Goal: Navigation & Orientation: Understand site structure

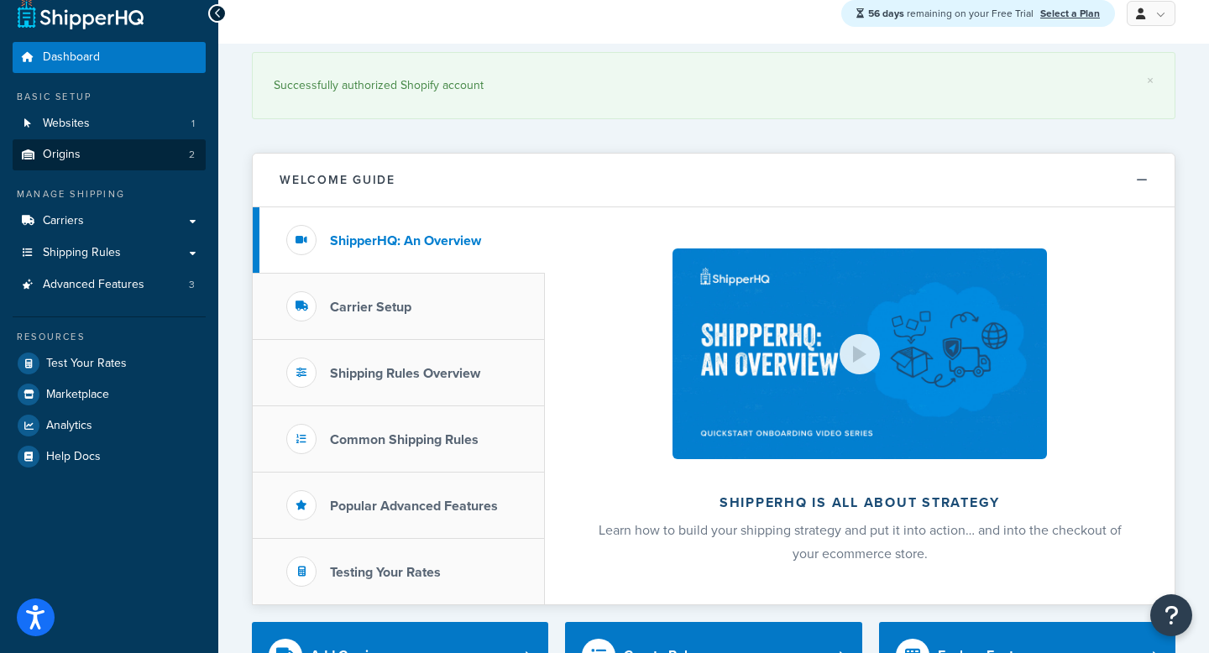
scroll to position [13, 0]
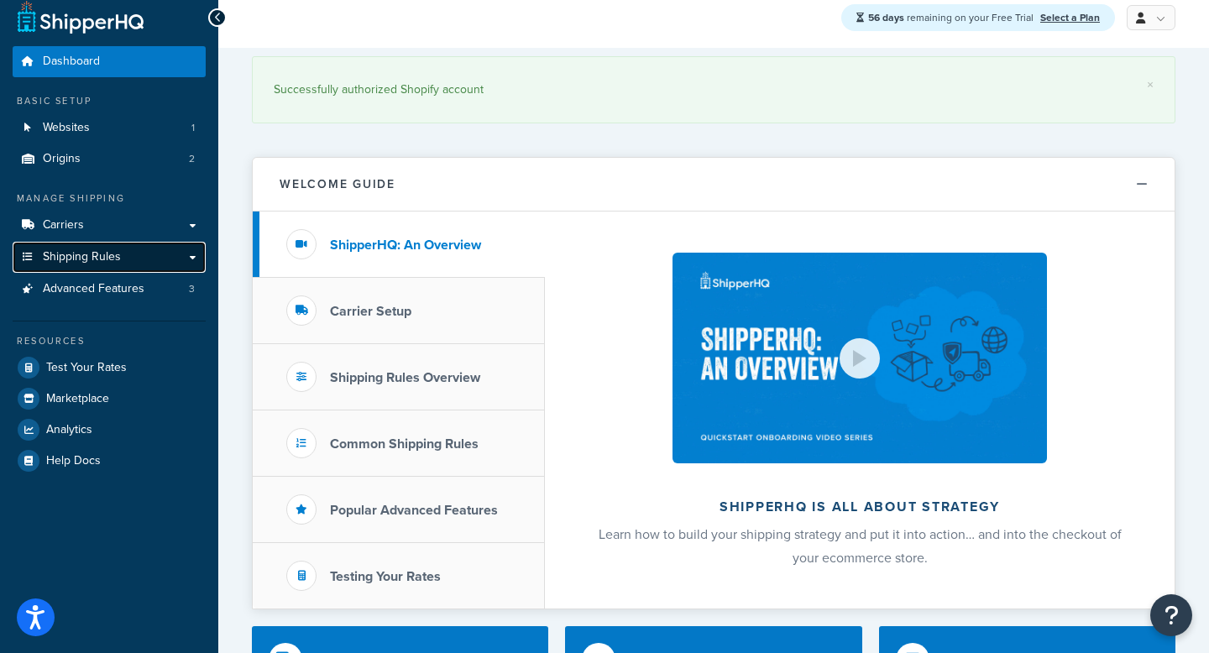
click at [107, 256] on span "Shipping Rules" at bounding box center [82, 257] width 78 height 14
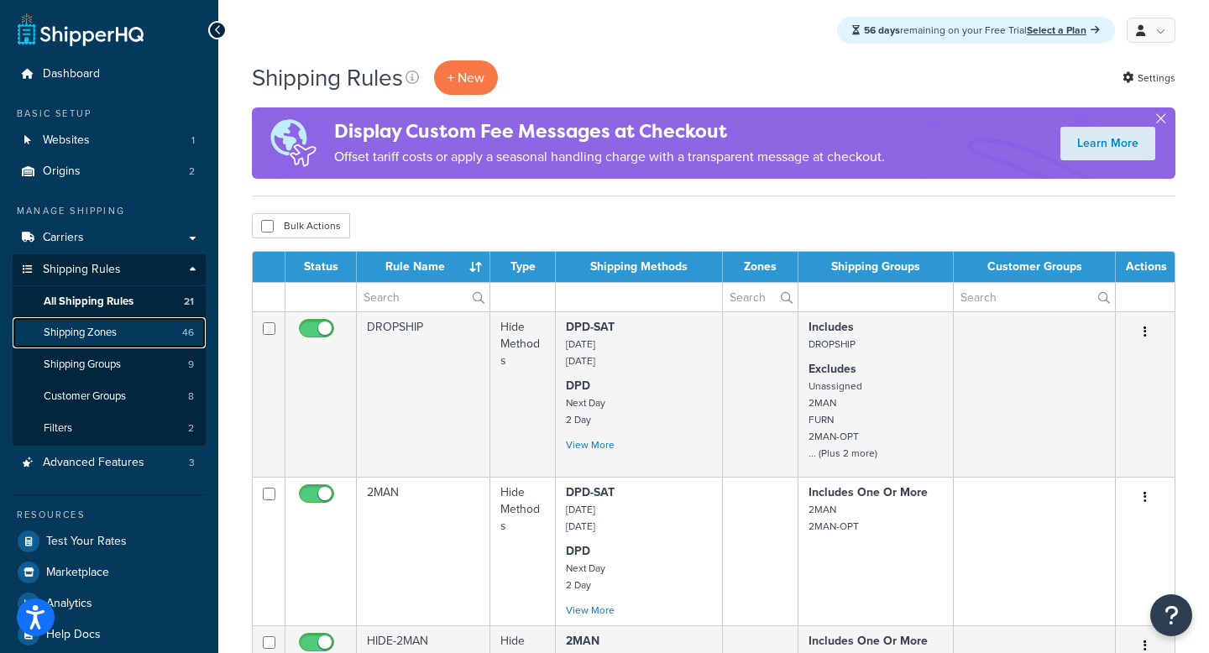
click at [117, 331] on span "Shipping Zones" at bounding box center [80, 333] width 73 height 14
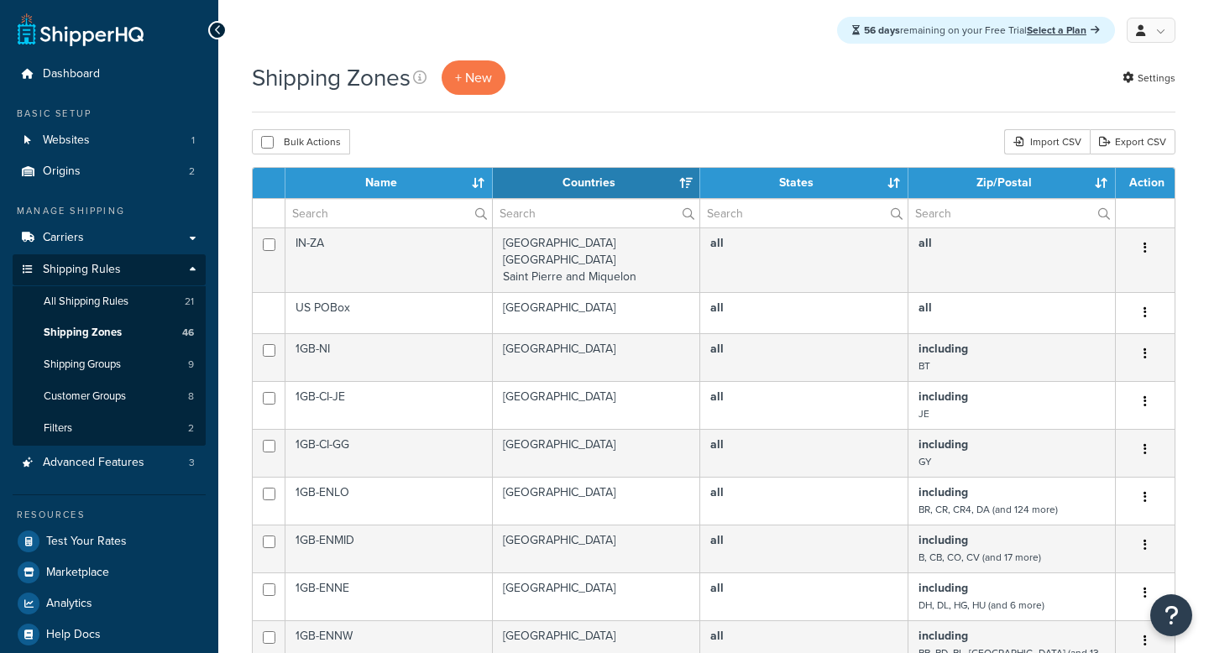
select select "15"
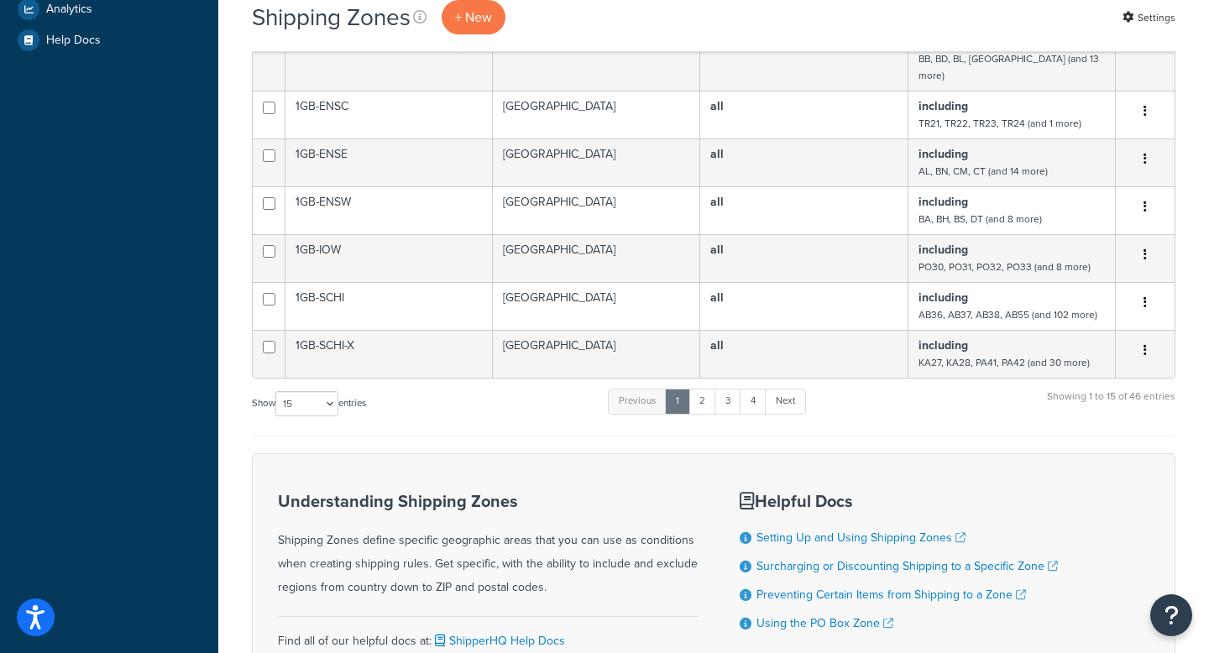
scroll to position [598, 0]
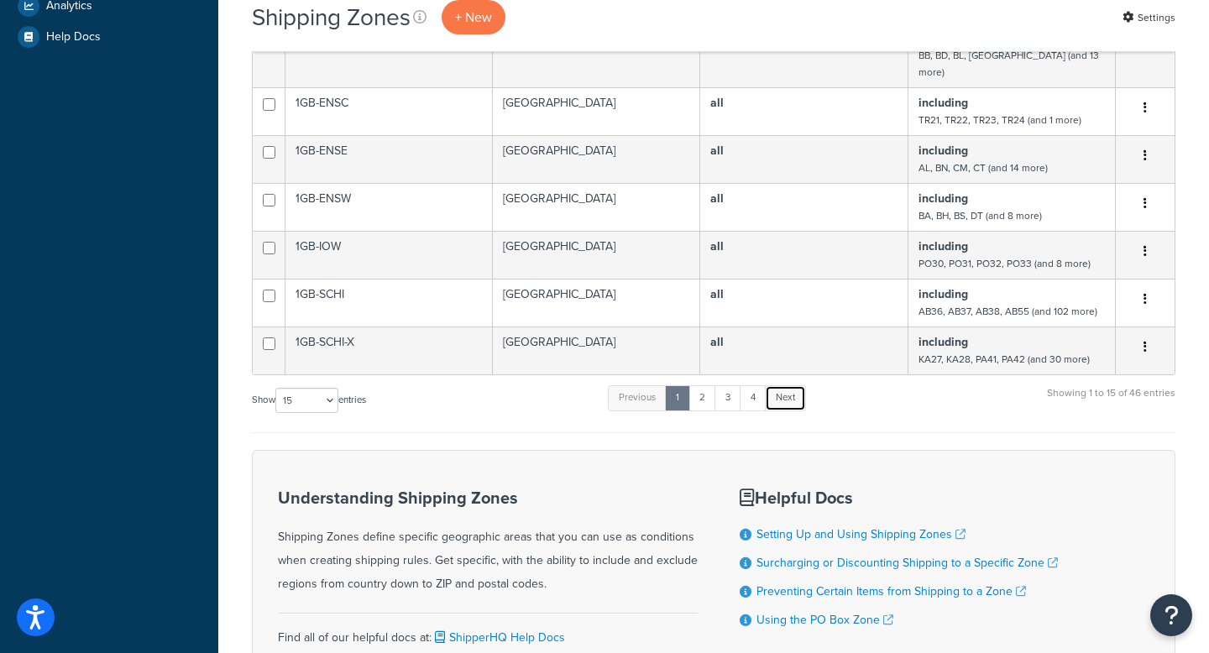
click at [792, 385] on link "Next" at bounding box center [785, 397] width 41 height 25
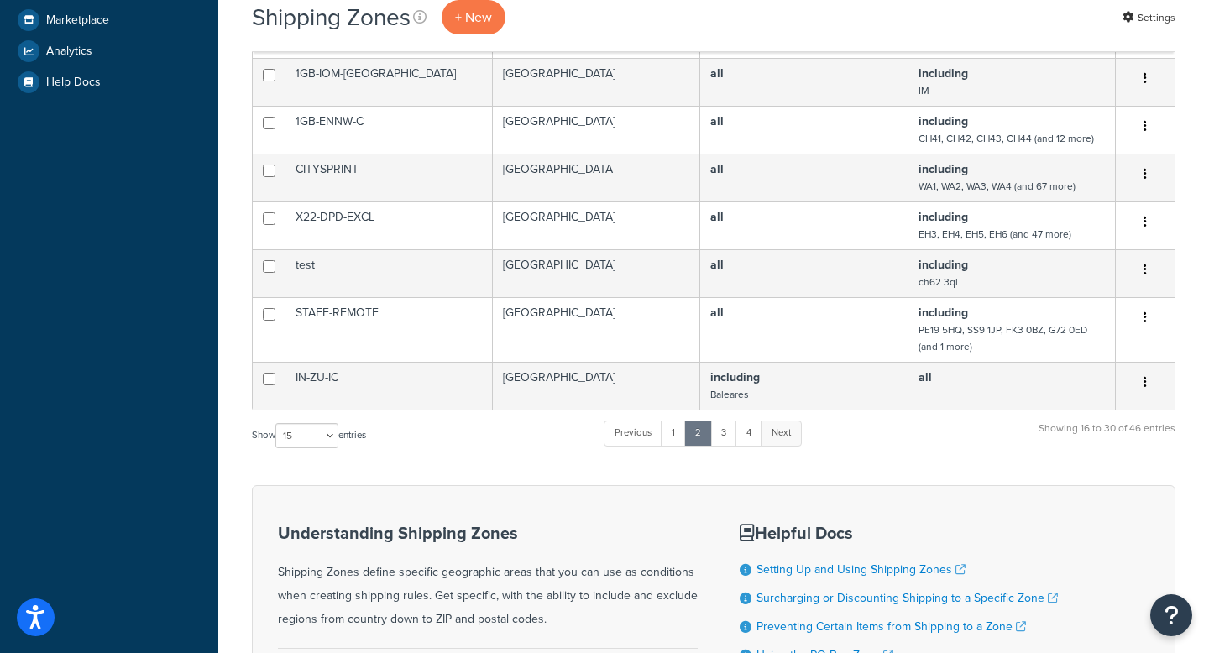
click at [782, 431] on link "Next" at bounding box center [781, 433] width 41 height 25
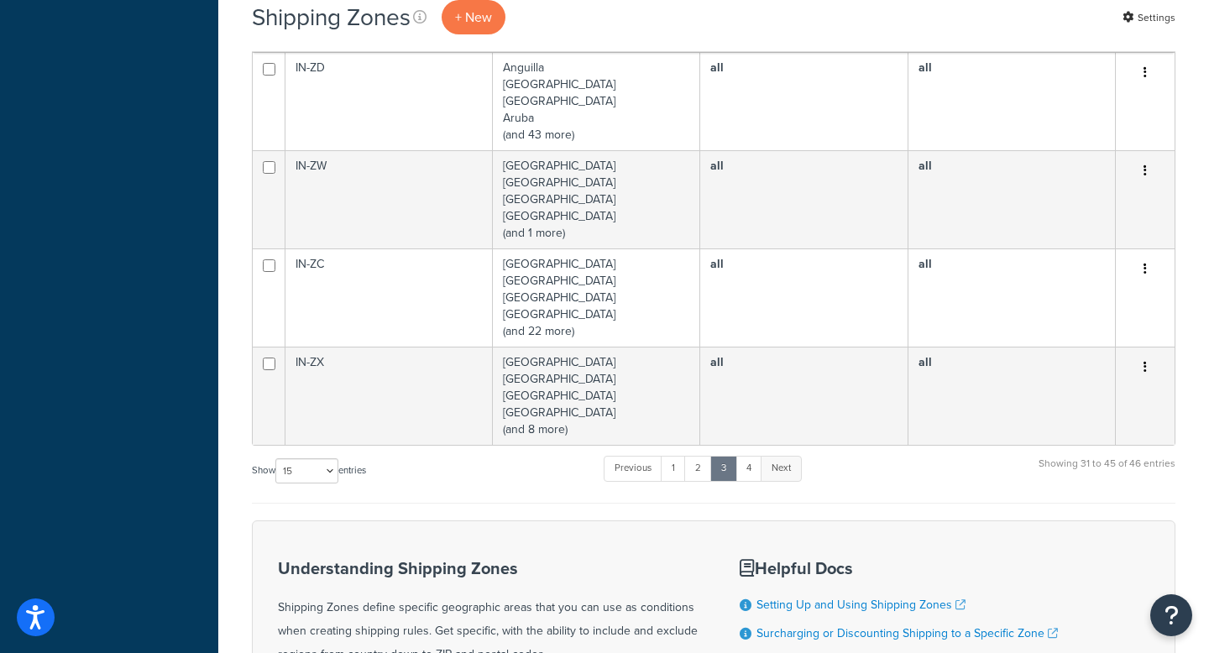
click at [786, 456] on link "Next" at bounding box center [781, 468] width 41 height 25
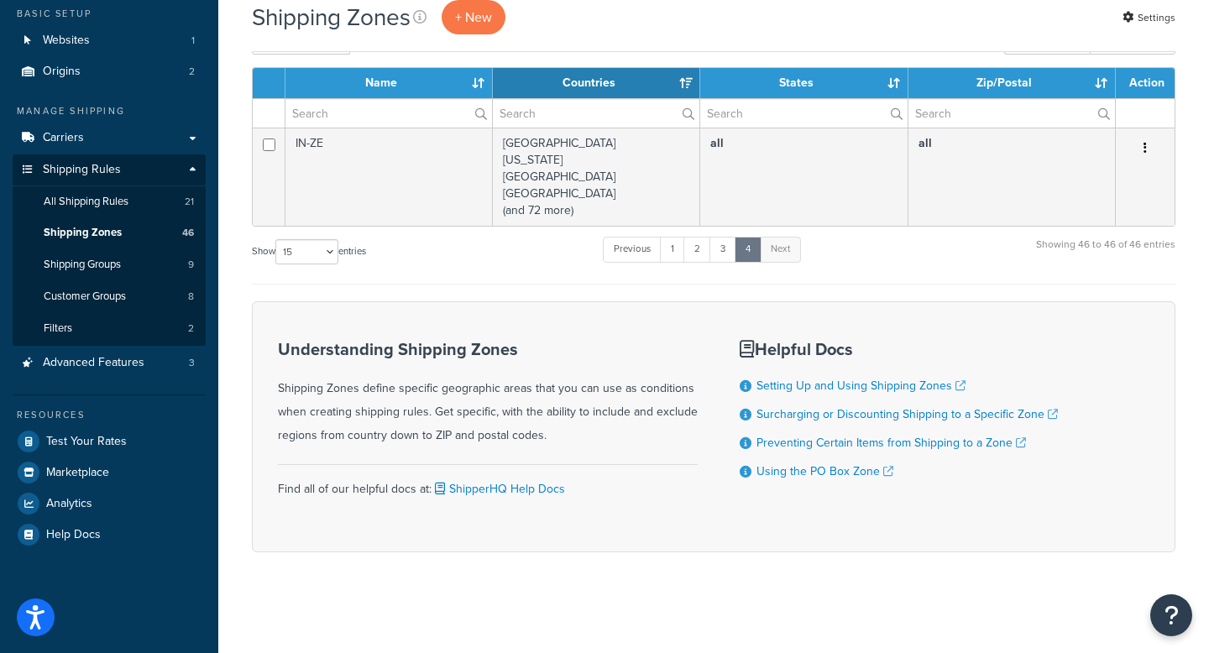
scroll to position [0, 0]
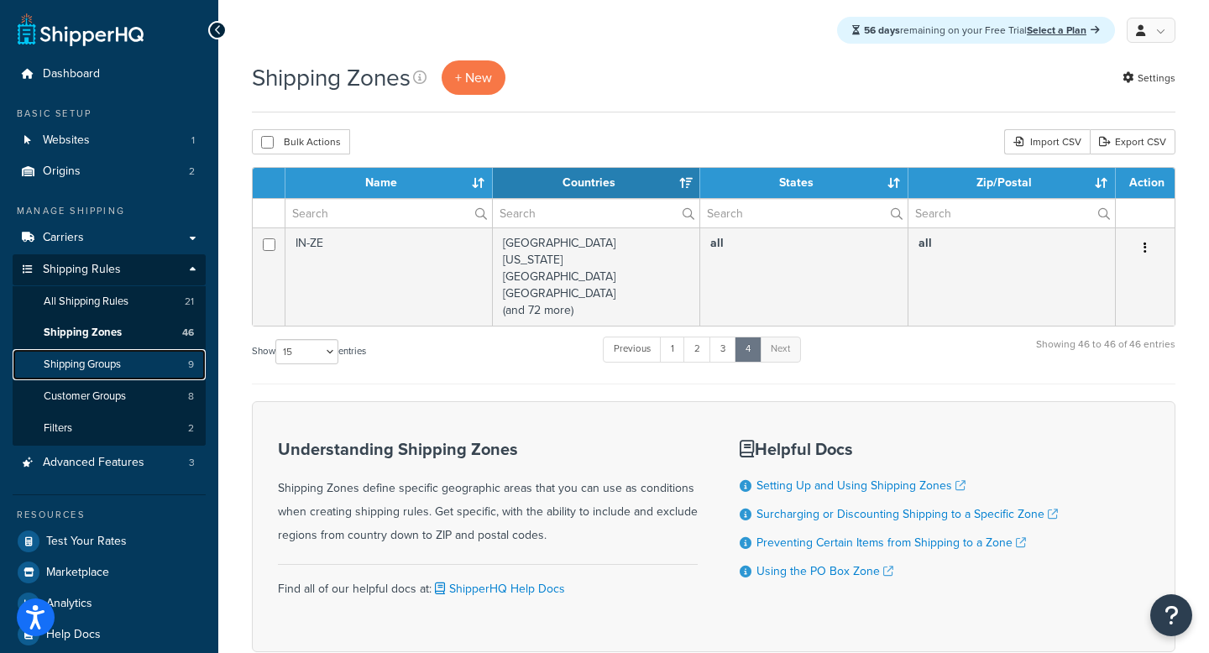
click at [112, 369] on span "Shipping Groups" at bounding box center [82, 365] width 77 height 14
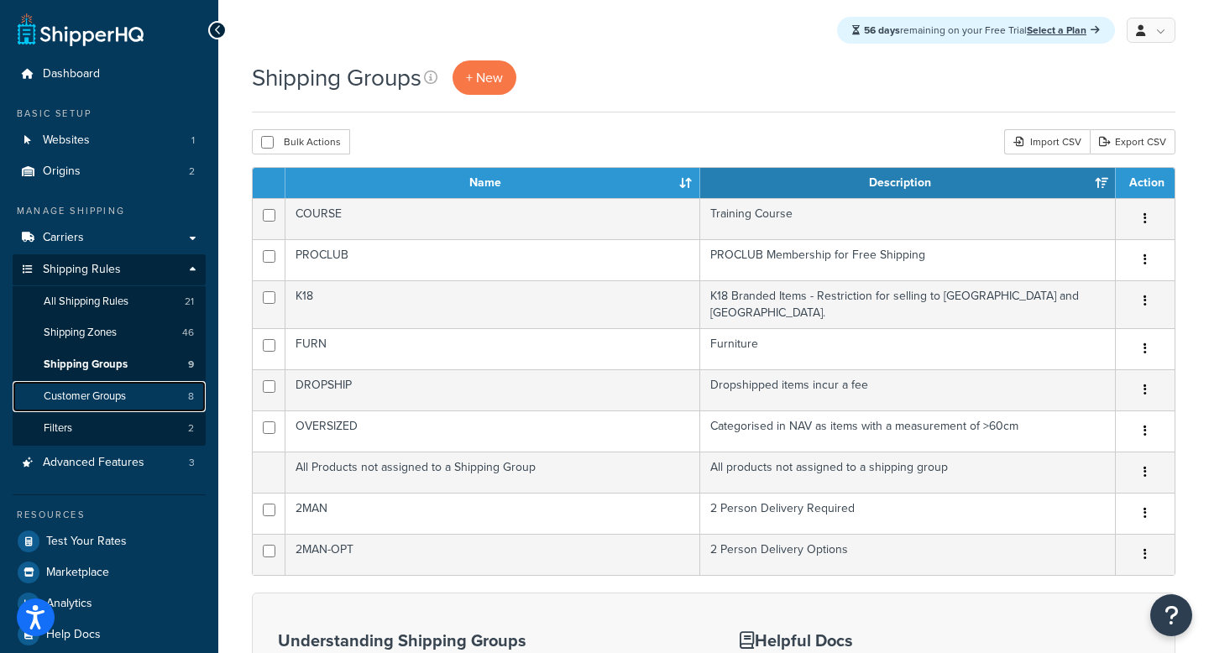
click at [118, 399] on span "Customer Groups" at bounding box center [85, 397] width 82 height 14
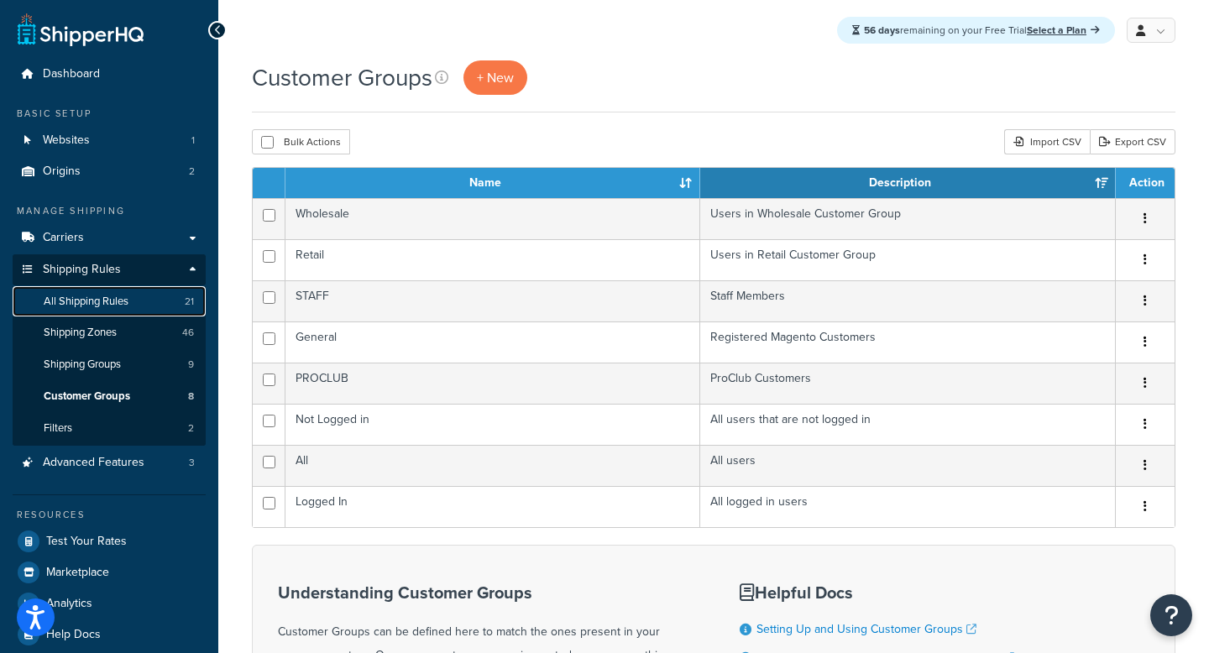
click at [100, 302] on span "All Shipping Rules" at bounding box center [86, 302] width 85 height 14
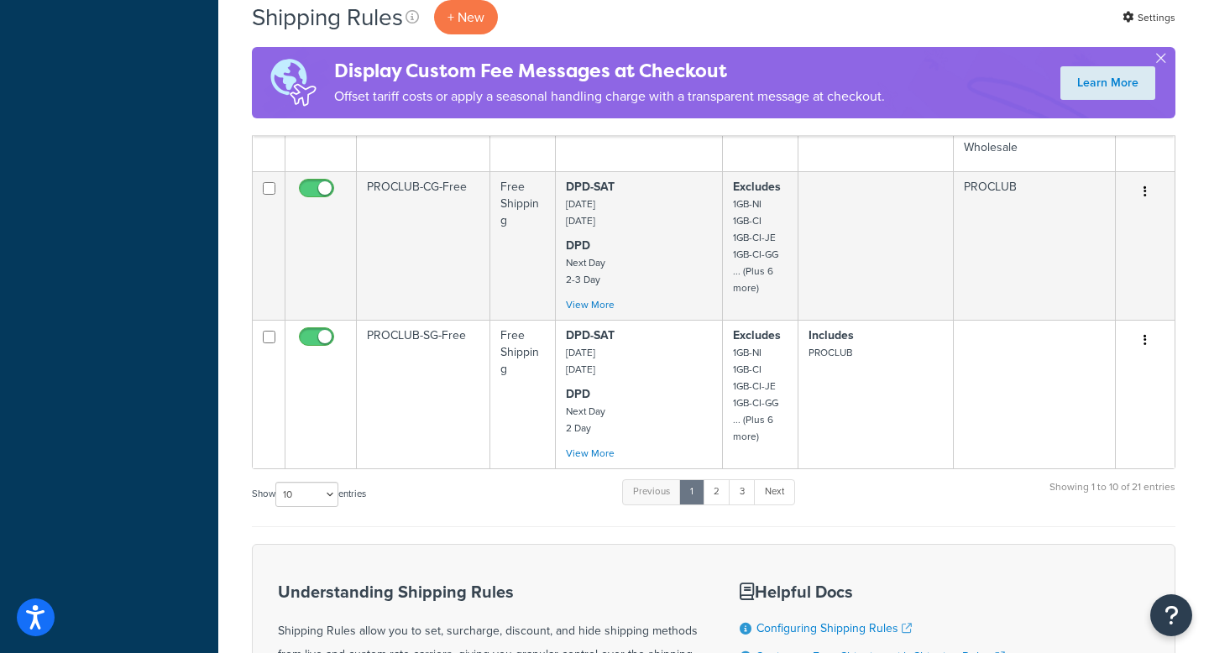
scroll to position [1231, 0]
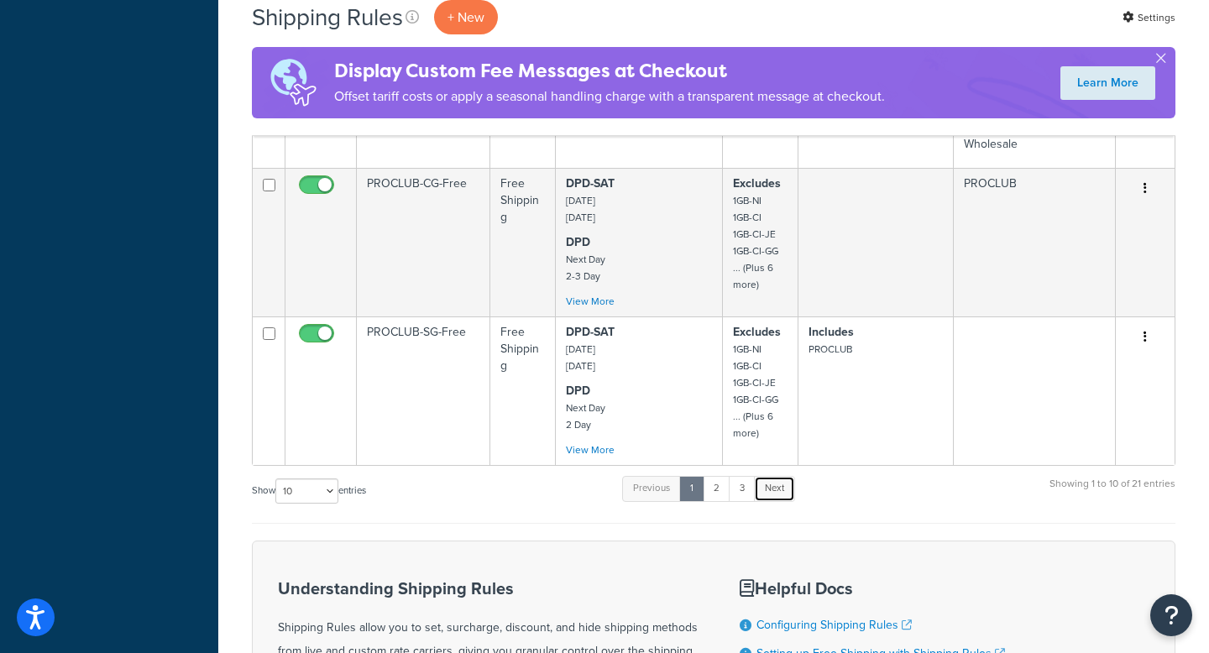
click at [784, 484] on link "Next" at bounding box center [774, 488] width 41 height 25
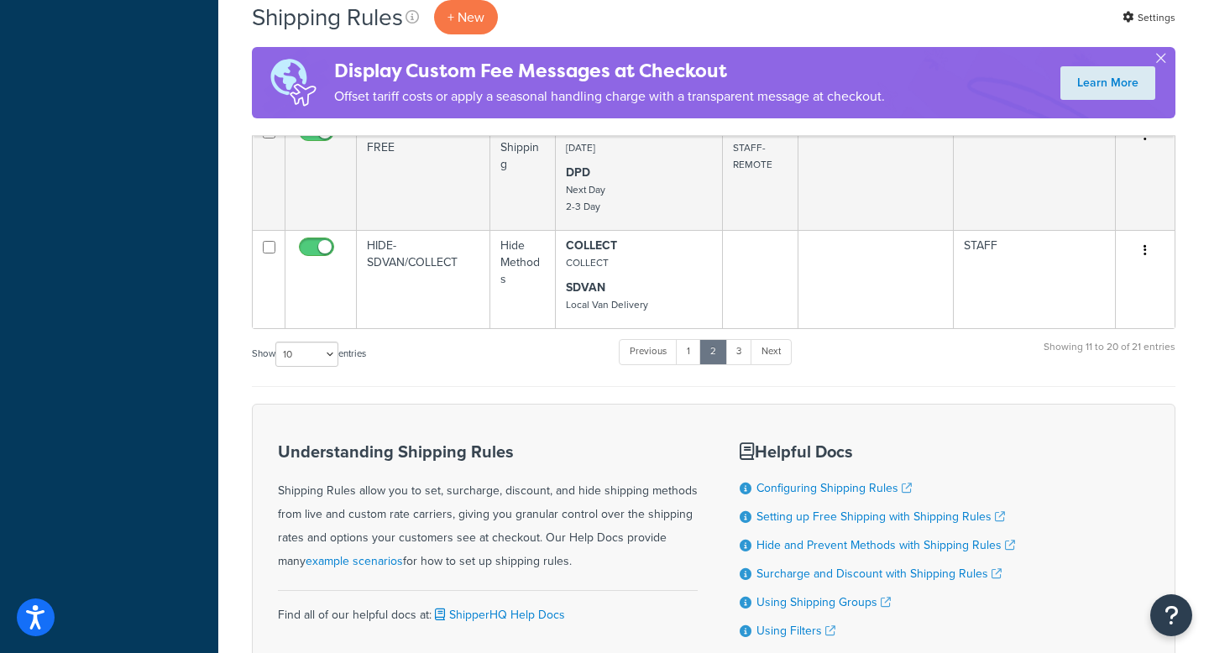
scroll to position [1075, 0]
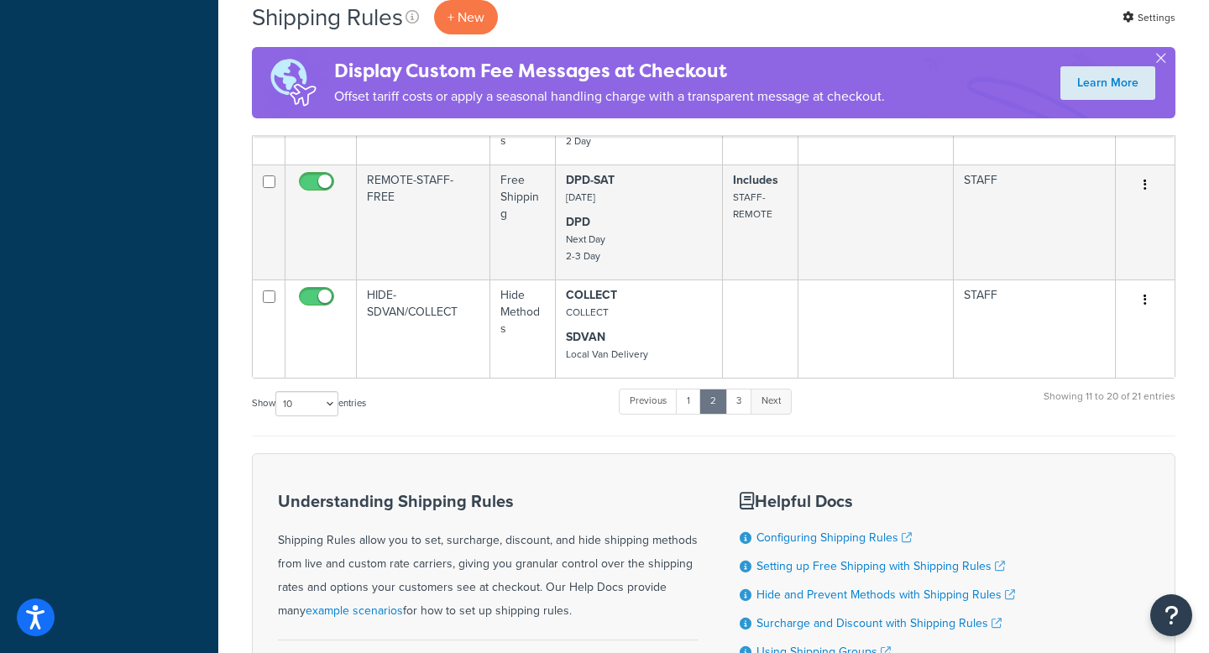
click at [776, 390] on link "Next" at bounding box center [770, 401] width 41 height 25
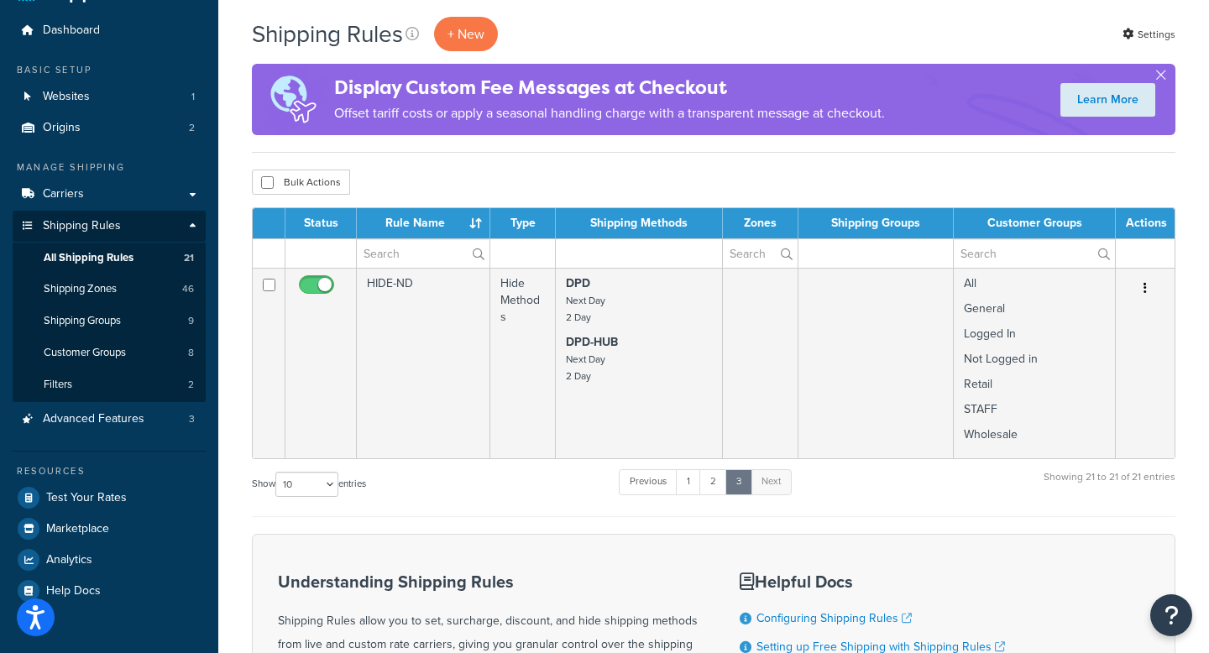
scroll to position [0, 0]
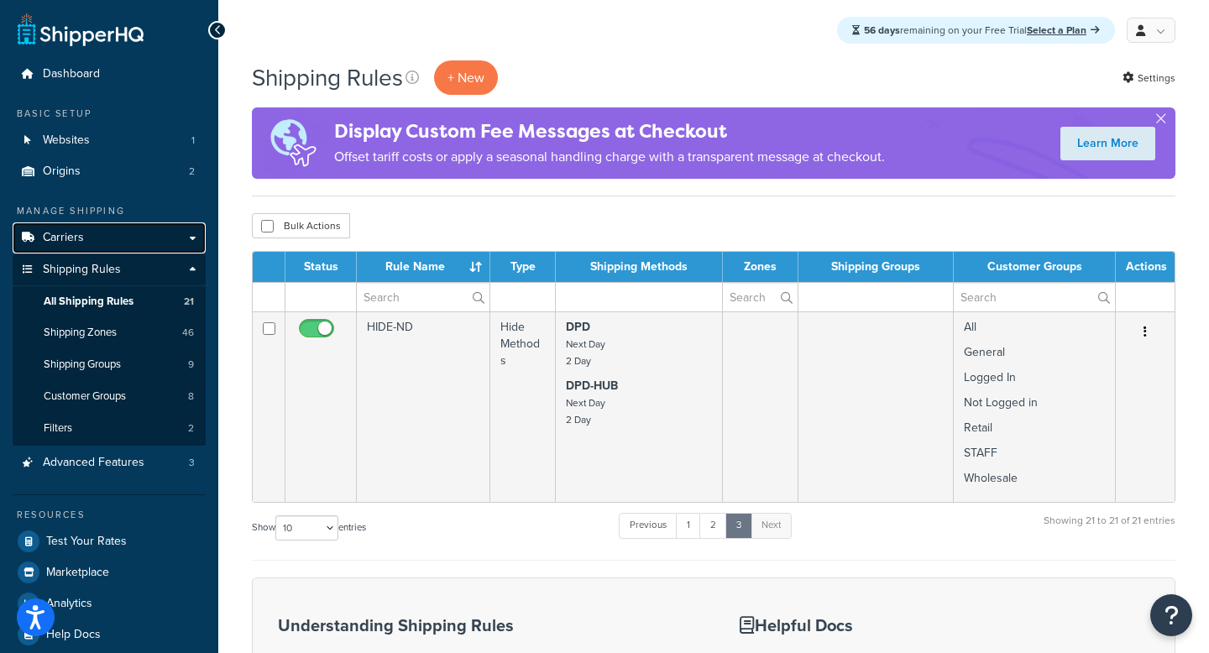
click at [81, 238] on span "Carriers" at bounding box center [63, 238] width 41 height 14
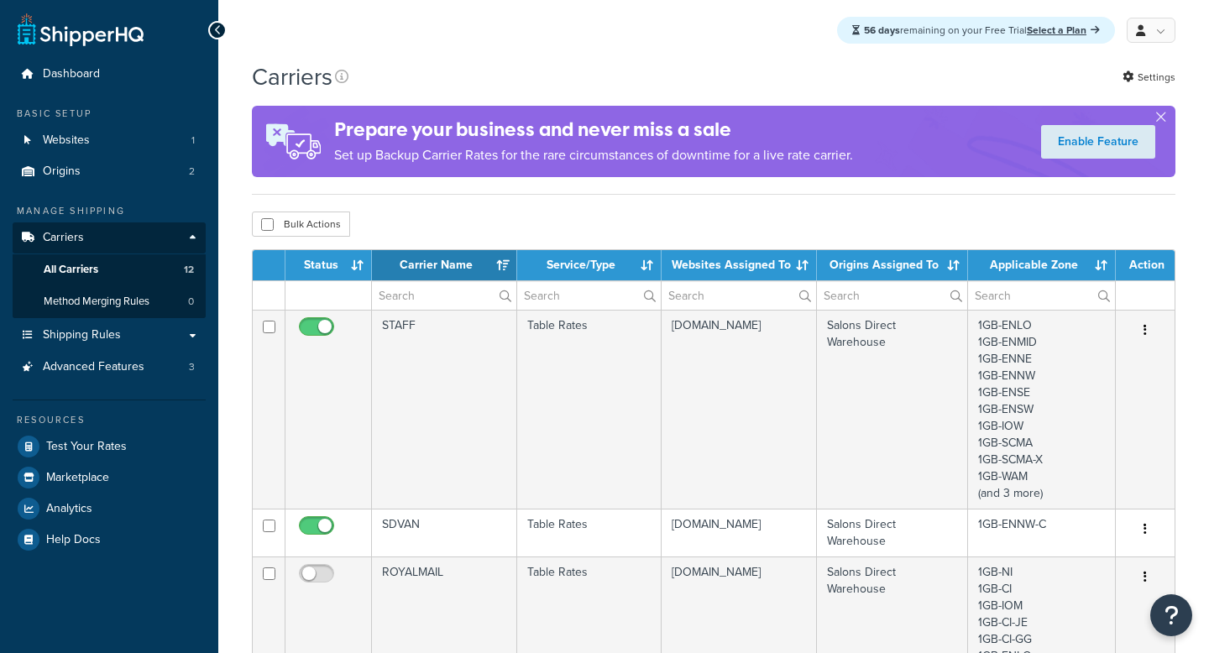
select select "15"
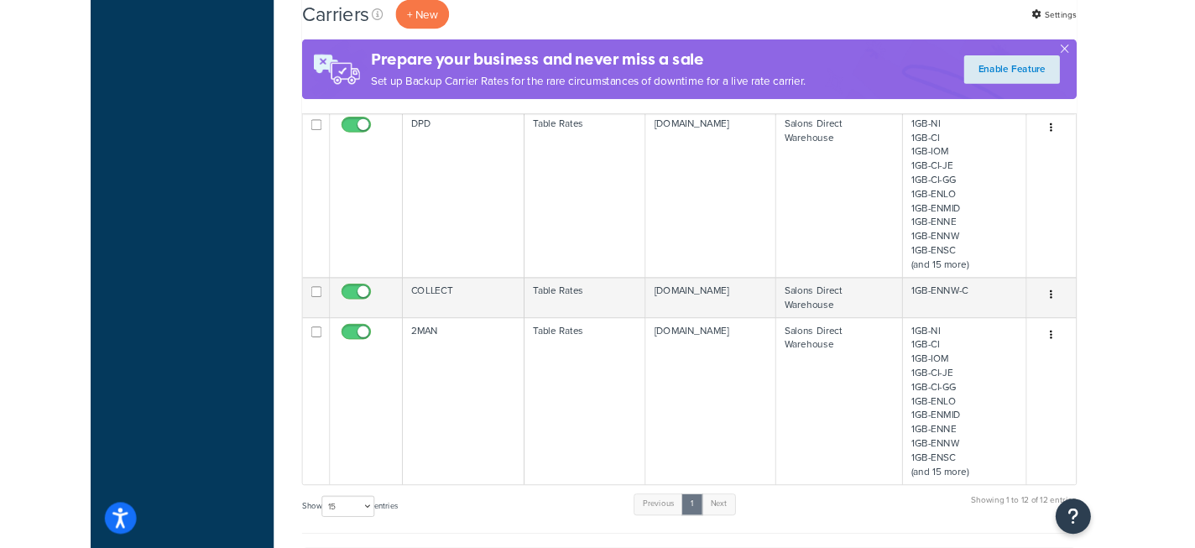
scroll to position [1352, 0]
